Goal: Information Seeking & Learning: Learn about a topic

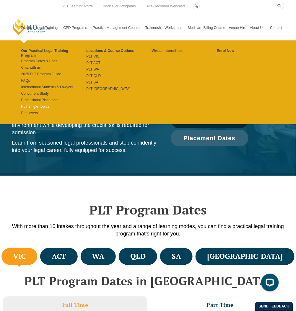
click at [48, 105] on link "PLT Single Topics" at bounding box center [53, 106] width 65 height 5
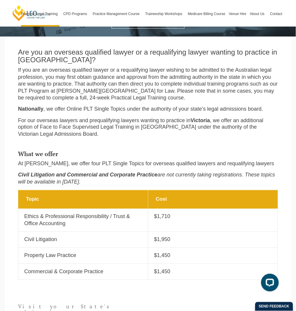
scroll to position [134, 0]
